Goal: Navigation & Orientation: Find specific page/section

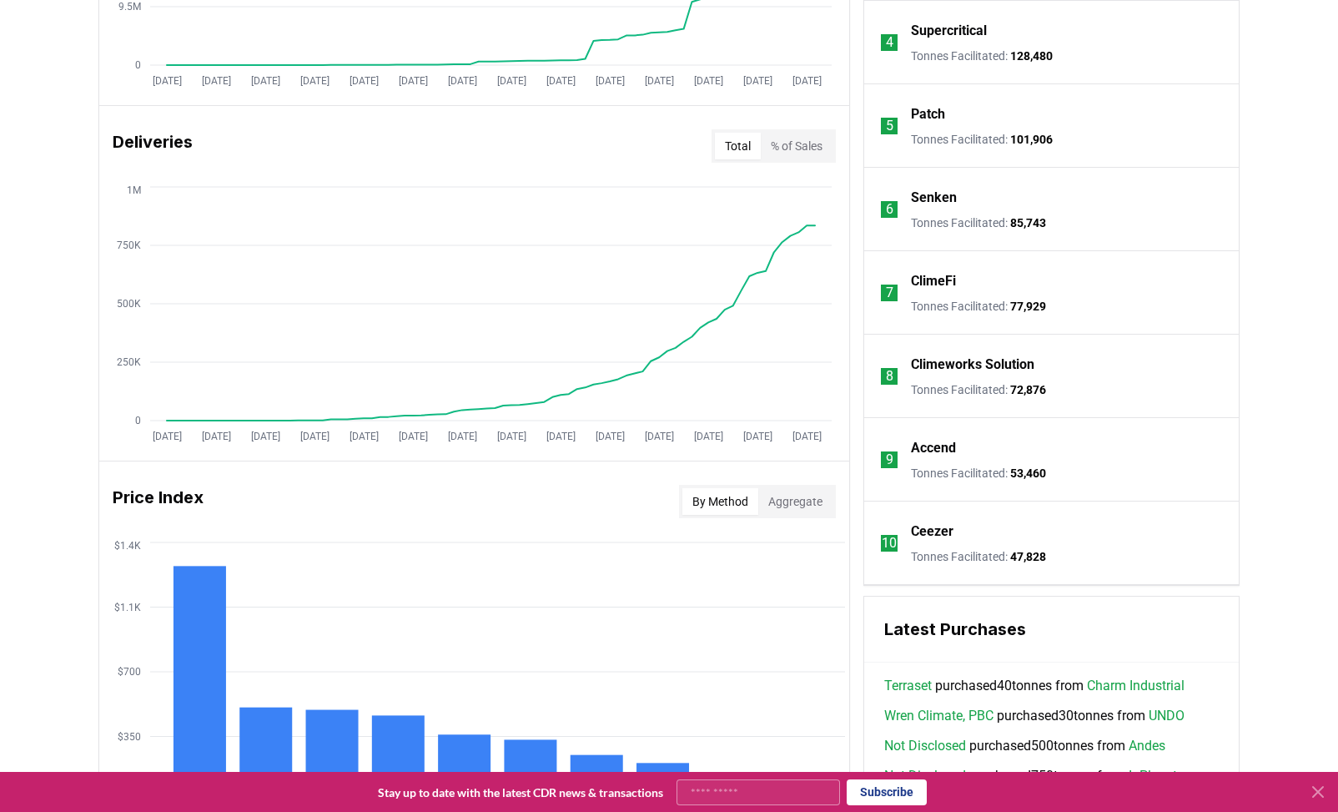
scroll to position [927, 0]
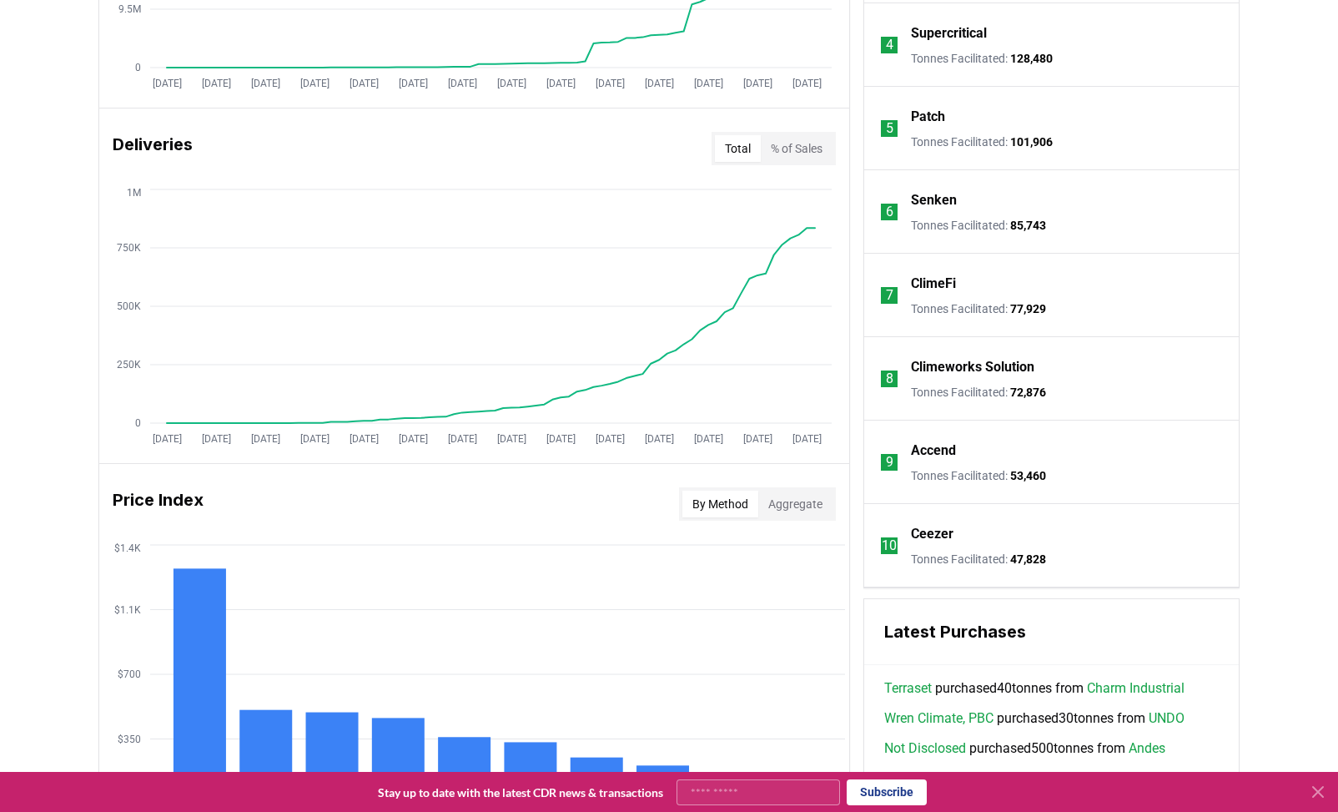
click at [939, 198] on p "Senken" at bounding box center [934, 200] width 46 height 20
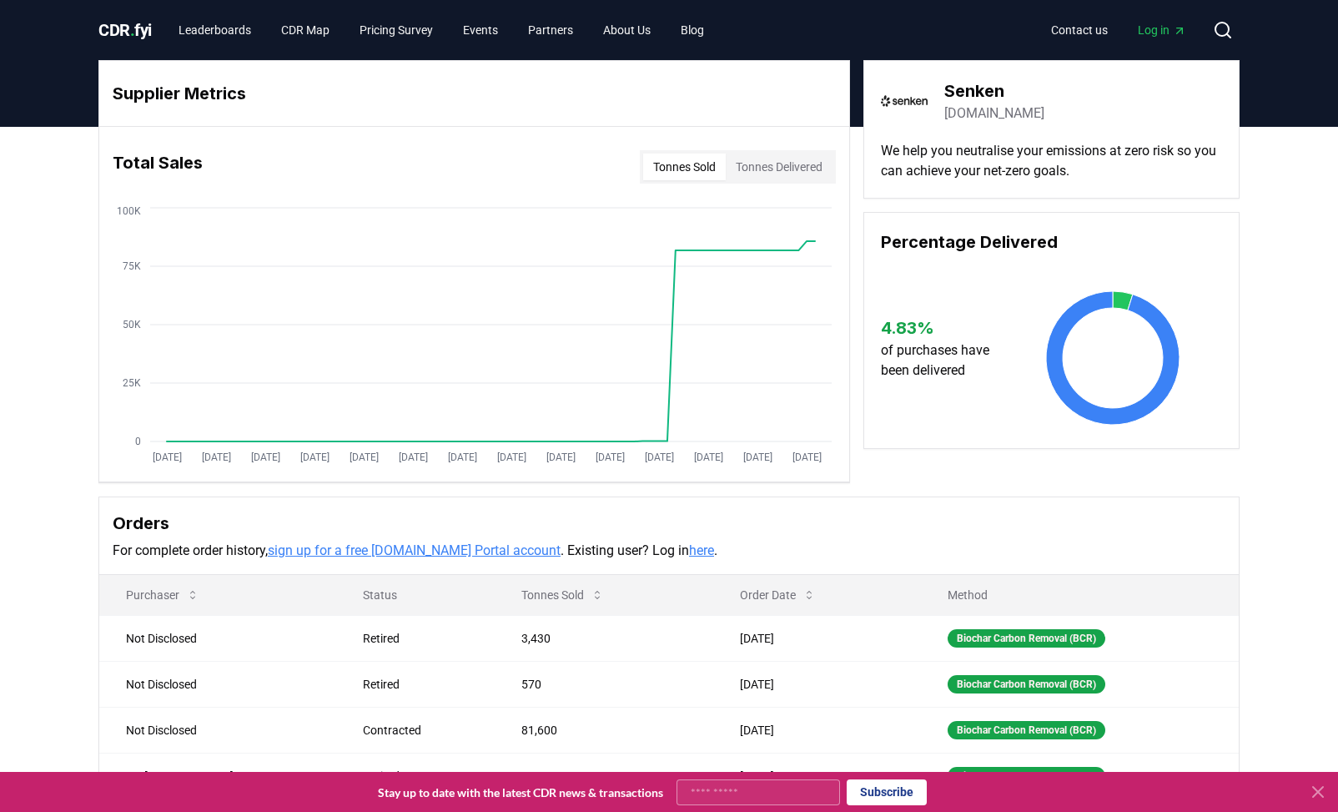
click at [128, 33] on span "CDR . fyi" at bounding box center [124, 30] width 53 height 20
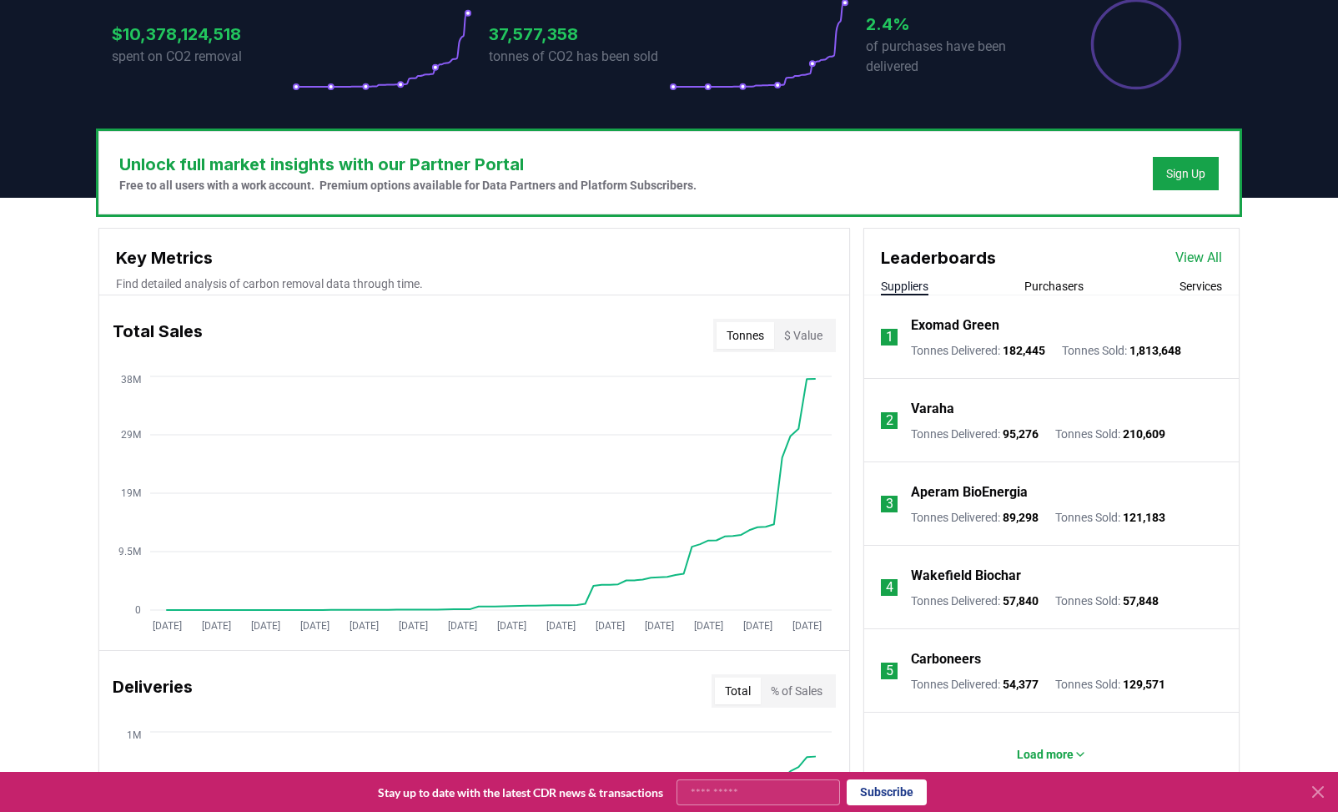
scroll to position [389, 0]
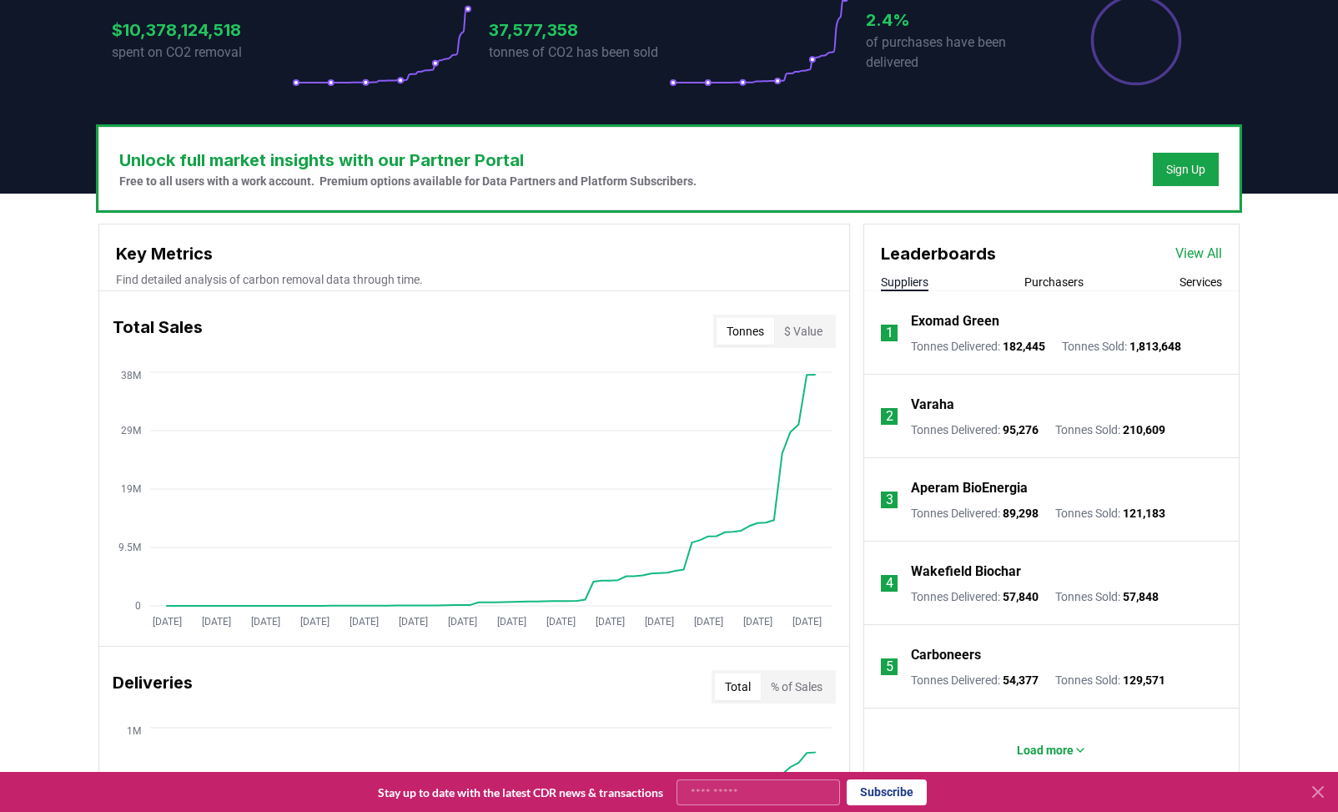
click at [929, 404] on p "Varaha" at bounding box center [932, 405] width 43 height 20
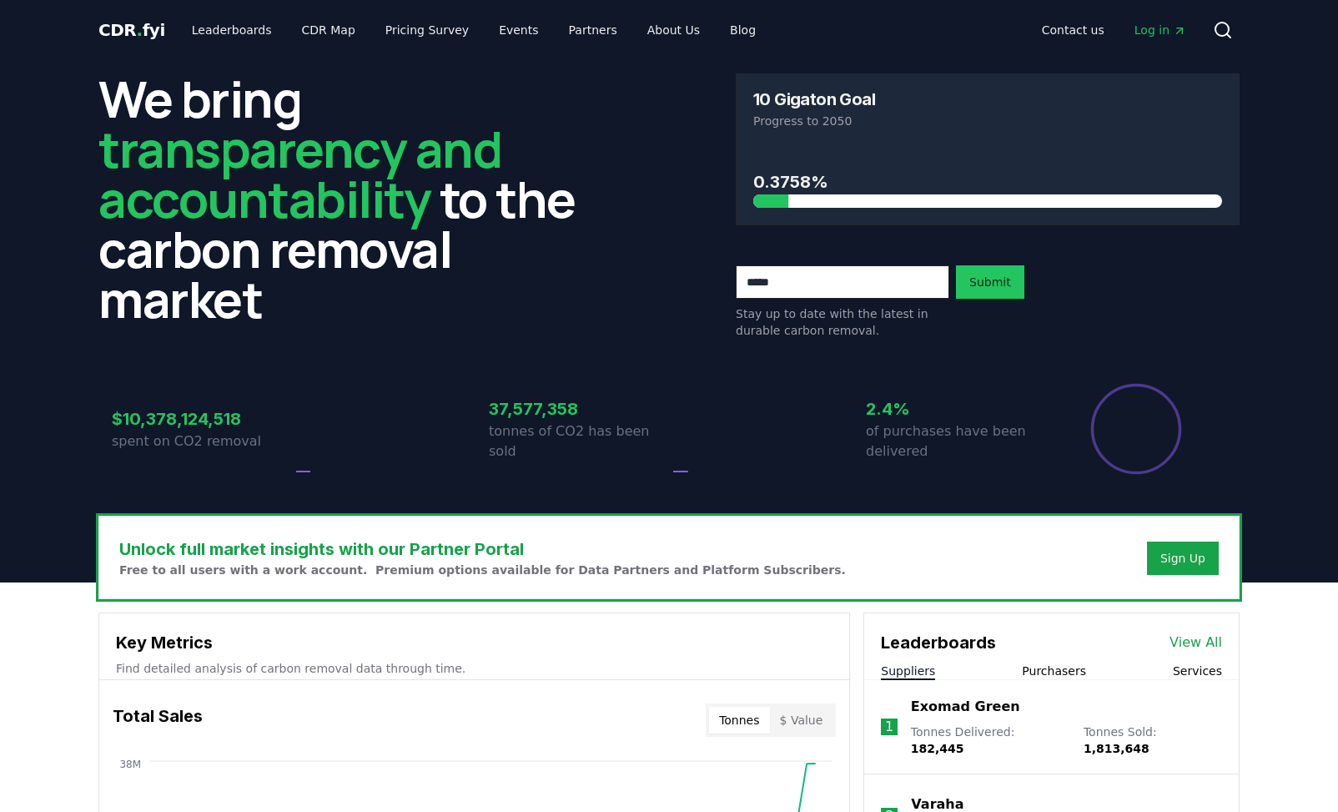
scroll to position [389, 0]
